Goal: Information Seeking & Learning: Learn about a topic

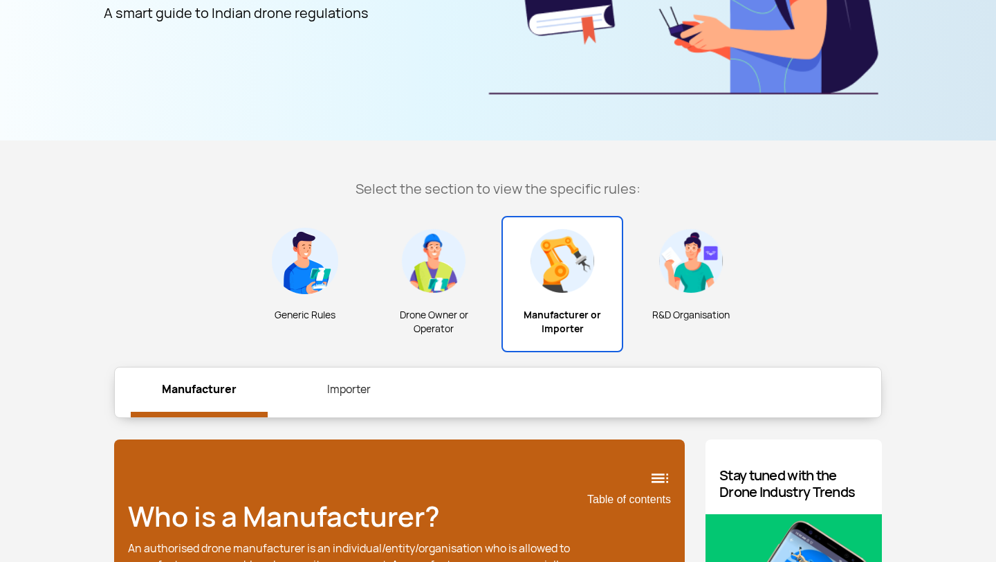
scroll to position [313, 0]
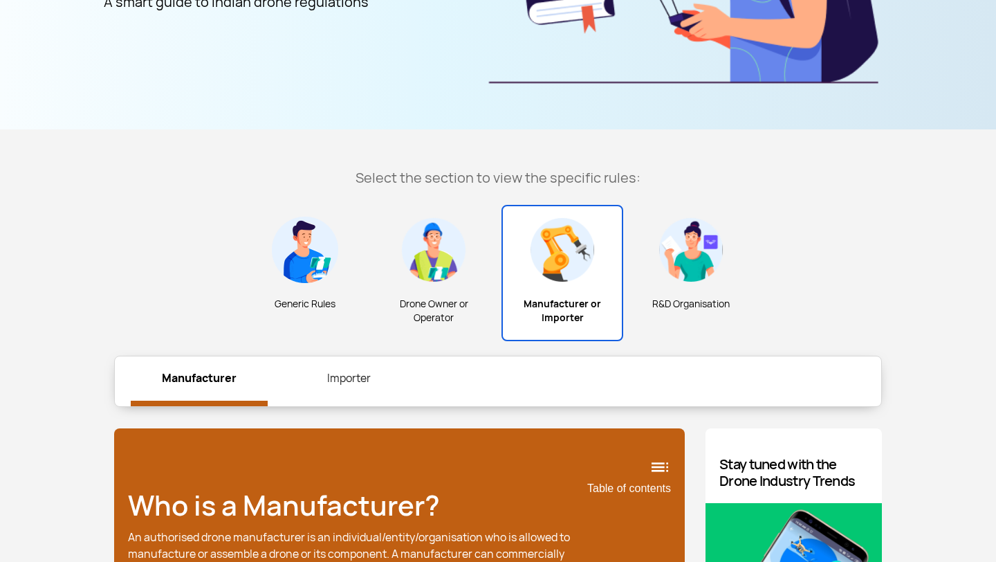
click at [345, 380] on link "Importer" at bounding box center [348, 378] width 137 height 44
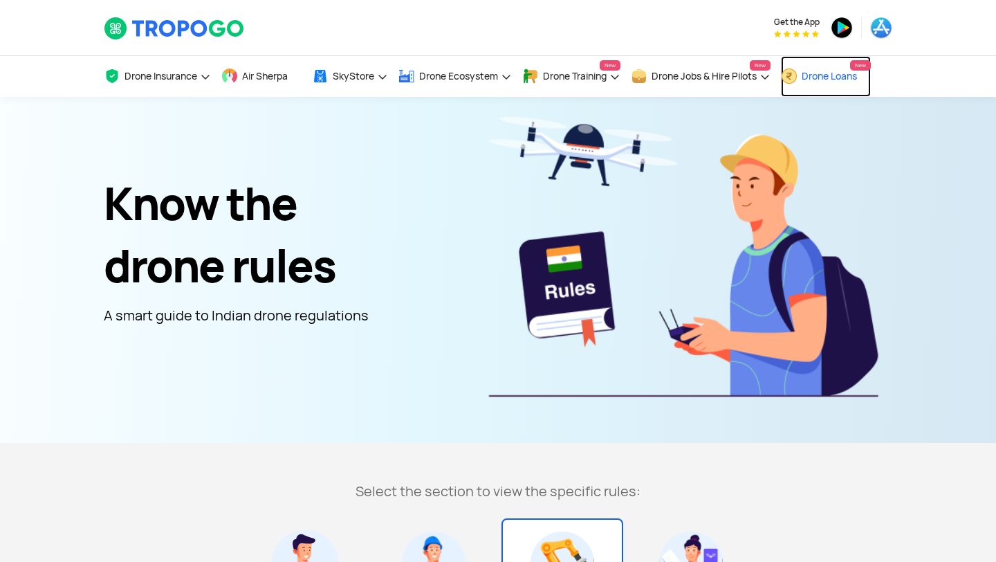
click at [845, 68] on link "Drone Loans New" at bounding box center [826, 76] width 90 height 41
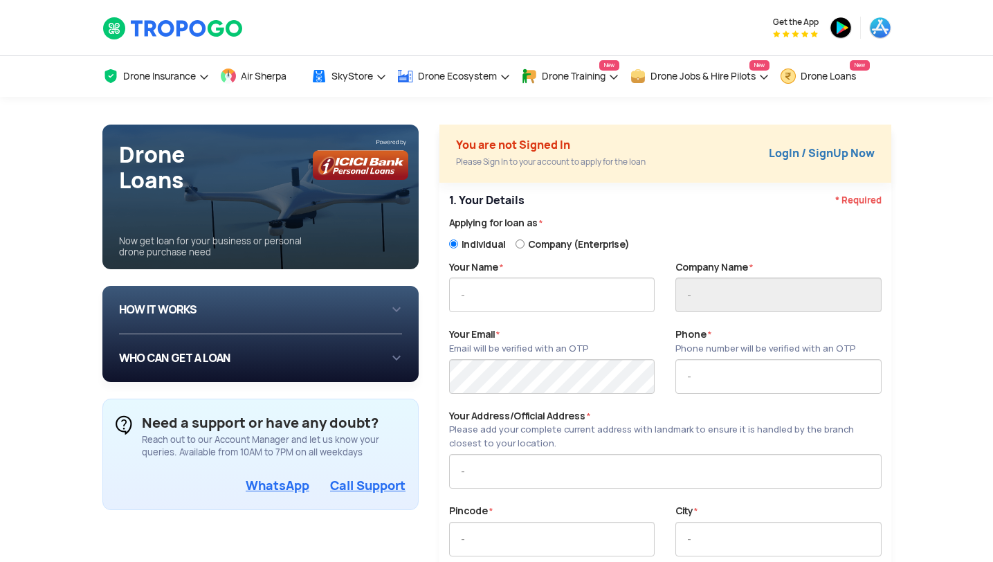
click at [347, 302] on div "HOW IT WORKS 1 Login/Create you account with your email or phone number 2 Fill …" at bounding box center [261, 310] width 284 height 26
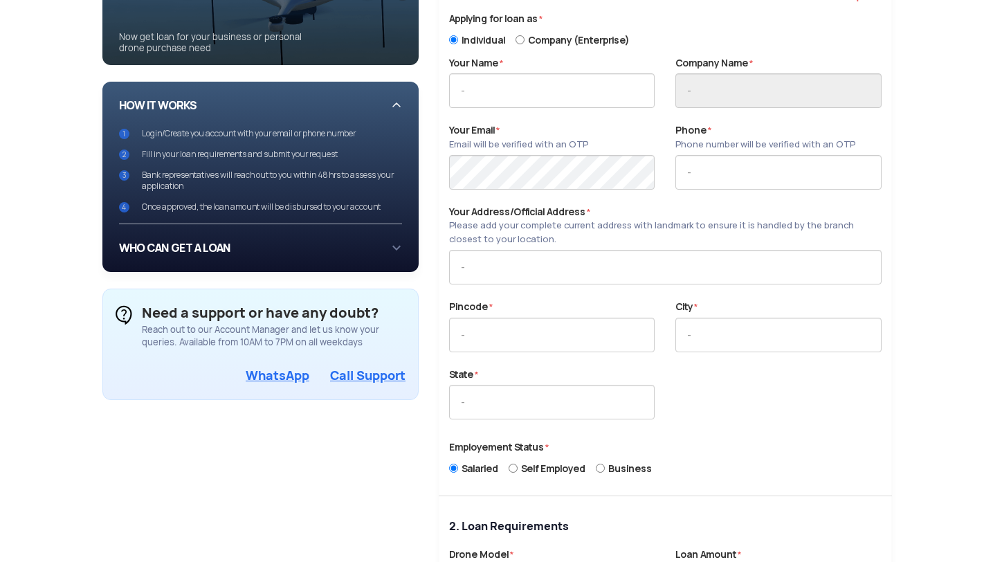
scroll to position [205, 0]
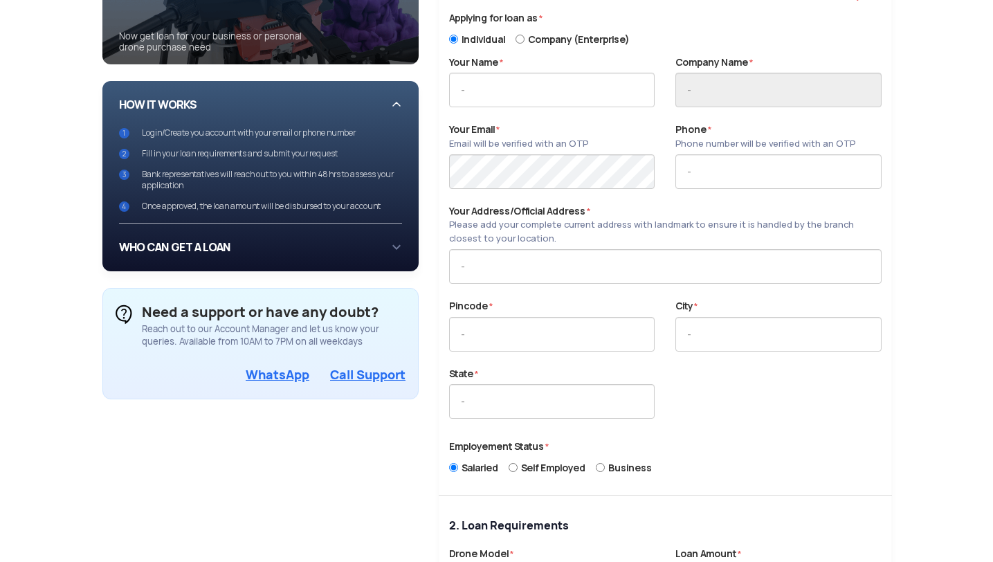
click at [291, 237] on div "WHO CAN GET A LOAN If you are an individual looking to: Buy drone for personal …" at bounding box center [261, 248] width 284 height 26
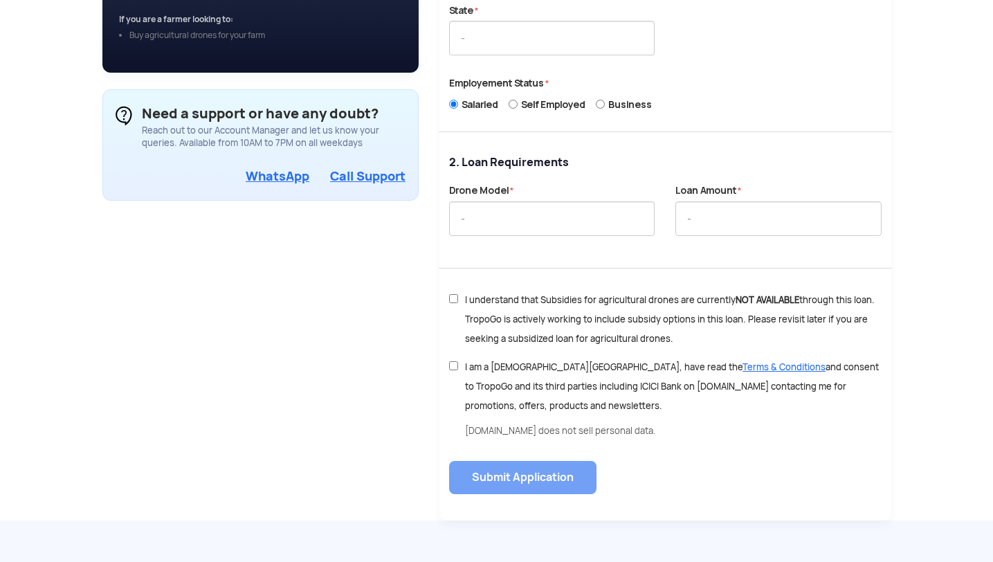
scroll to position [906, 0]
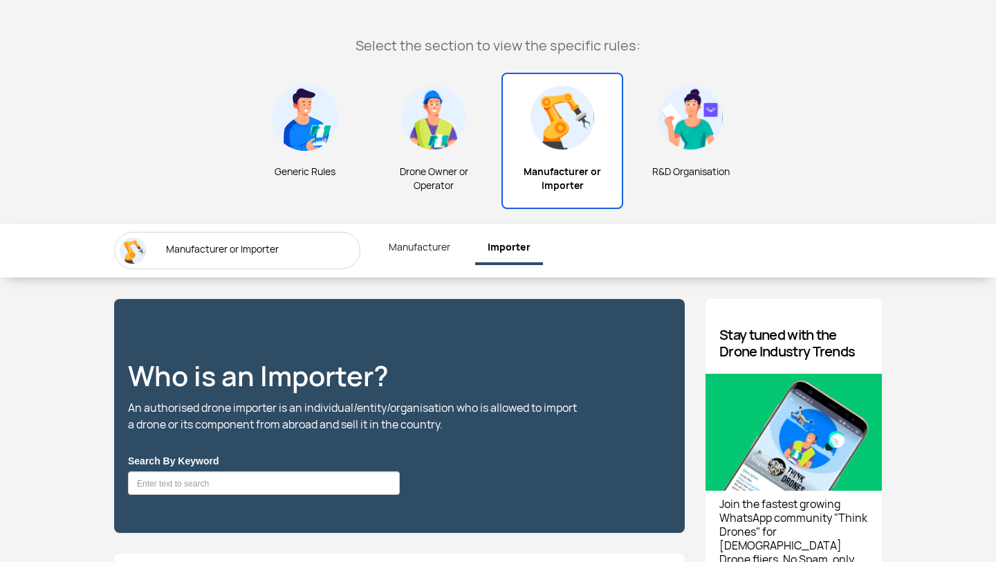
scroll to position [176, 0]
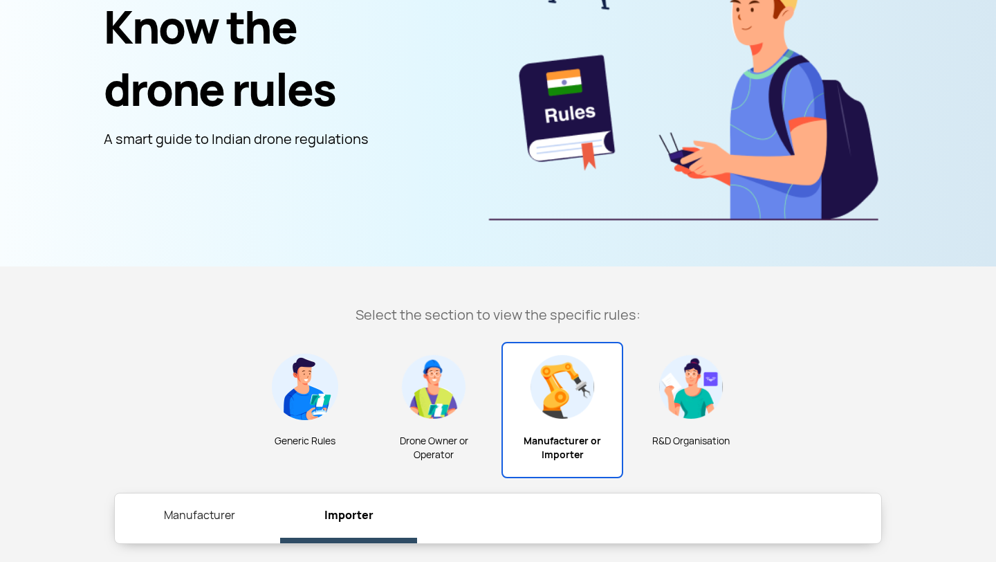
click at [702, 414] on img at bounding box center [691, 387] width 66 height 66
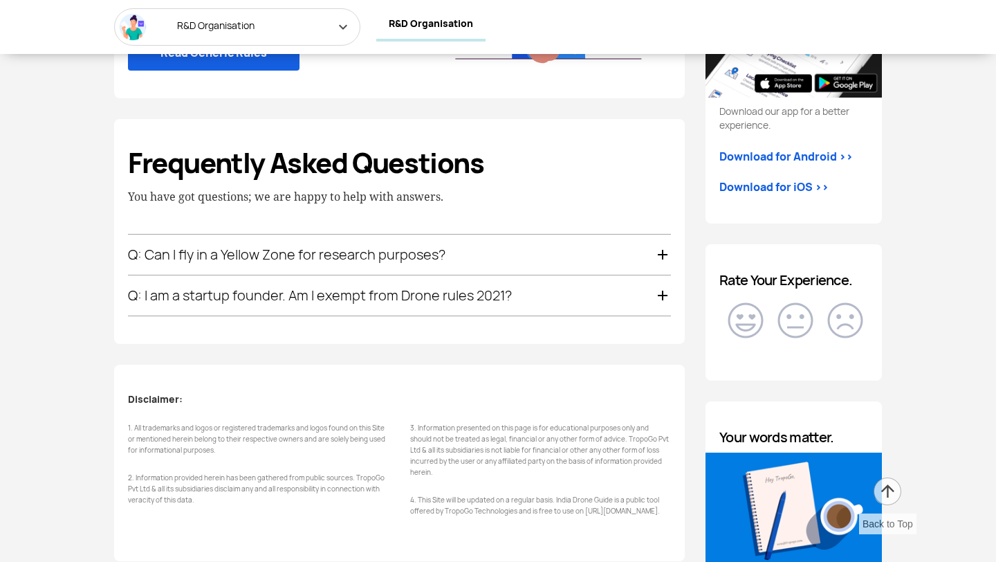
scroll to position [1559, 0]
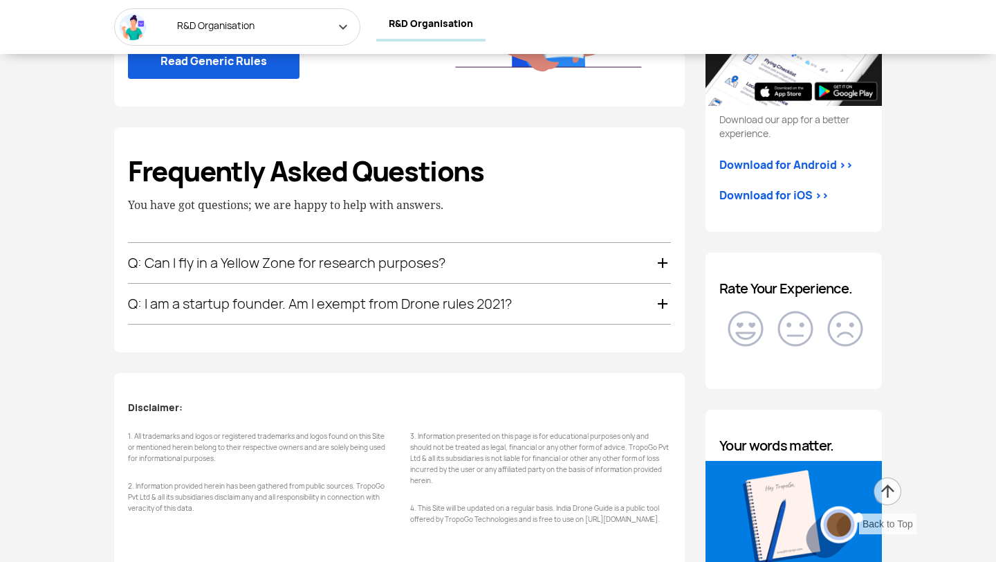
click at [309, 313] on div "Q: I am a startup founder. Am I exempt from Drone rules 2021?" at bounding box center [399, 304] width 543 height 40
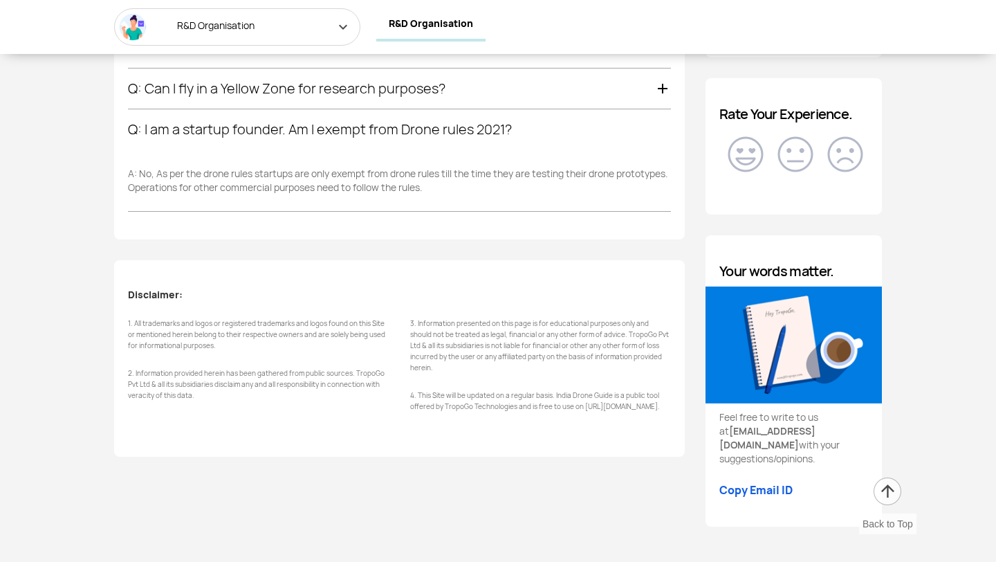
scroll to position [1732, 0]
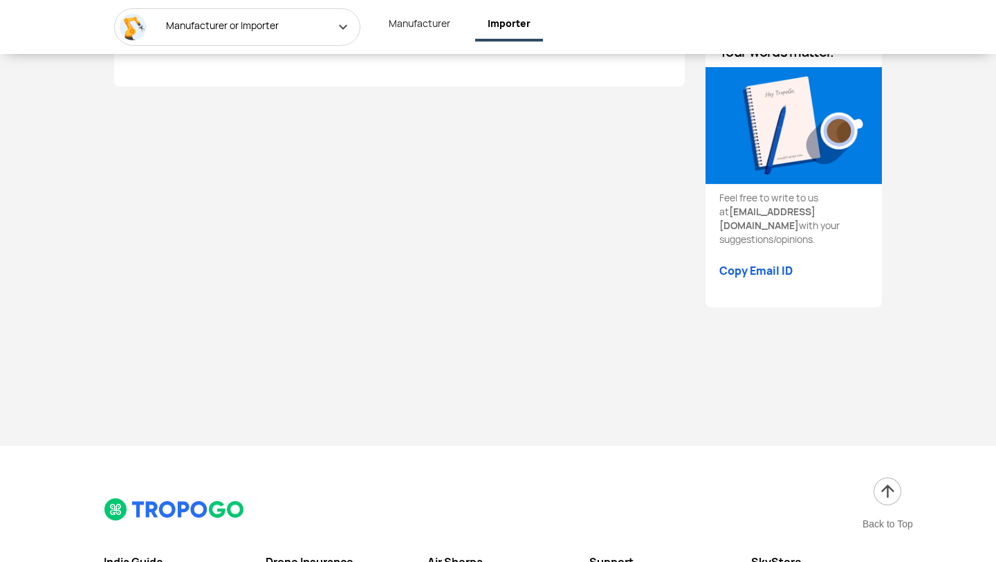
scroll to position [2204, 0]
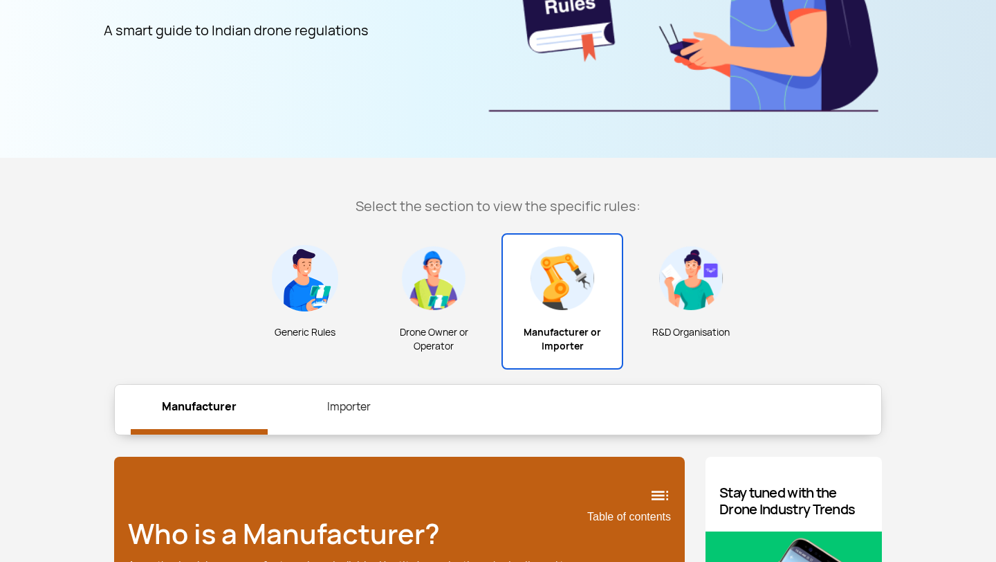
scroll to position [295, 0]
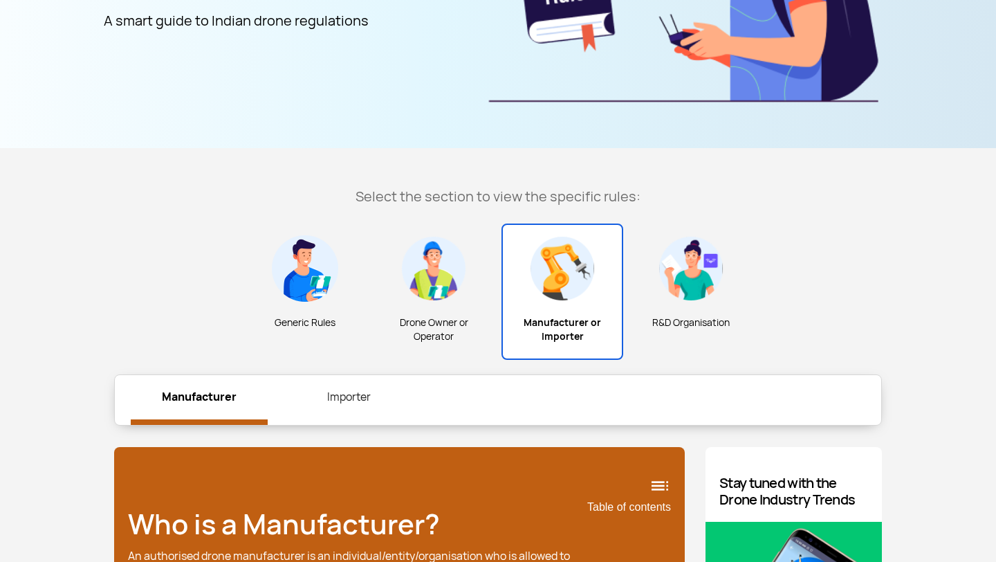
click at [709, 302] on div "R&D Organisation" at bounding box center [691, 285] width 122 height 120
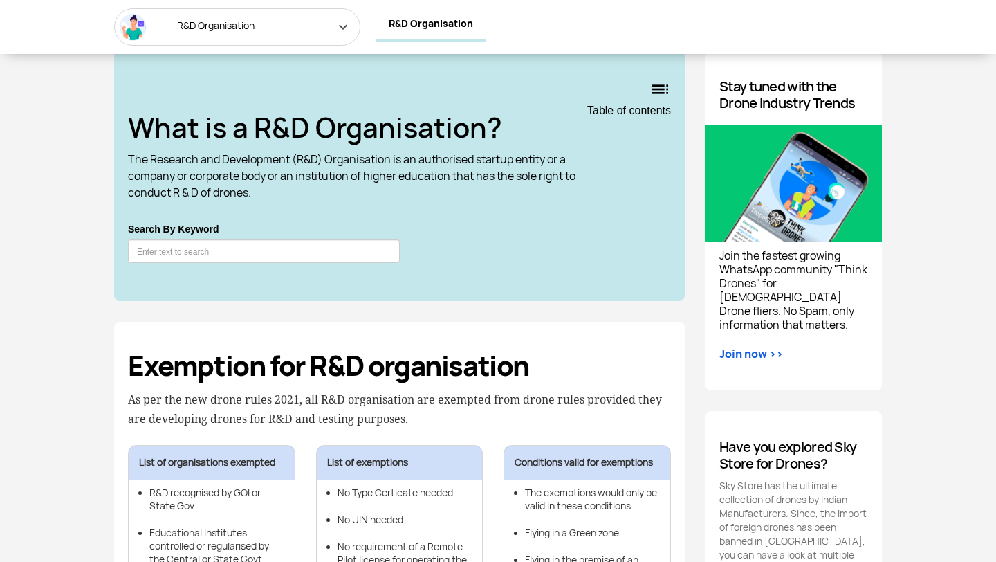
scroll to position [692, 0]
